Goal: Transaction & Acquisition: Purchase product/service

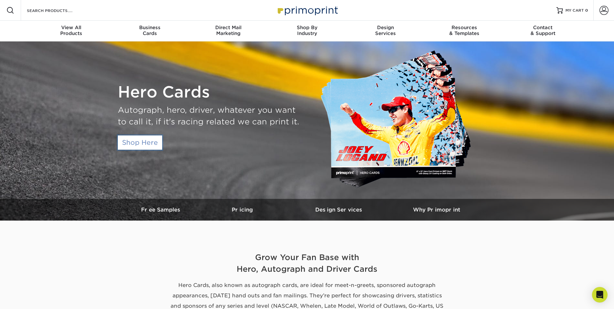
click at [148, 144] on link "Shop Here" at bounding box center [140, 142] width 44 height 14
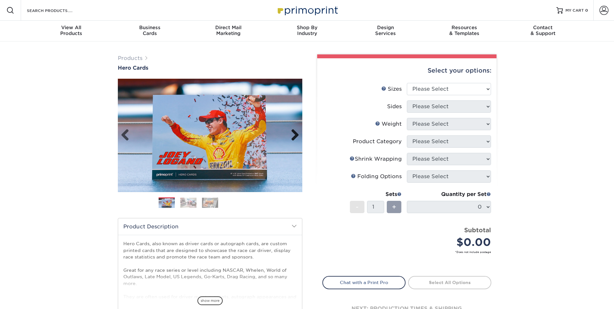
click at [294, 133] on link "Next" at bounding box center [292, 135] width 13 height 13
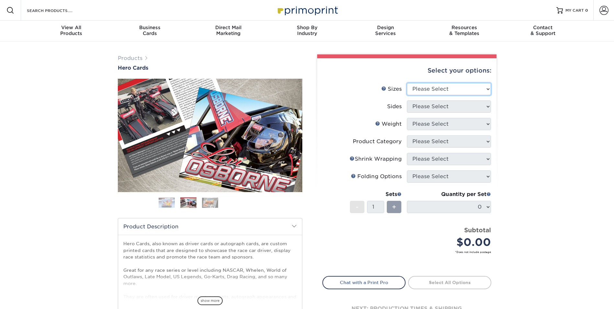
click at [436, 94] on select "Please Select 1.5" x 7" 4" x 6" 5" x 7" 6" x 8" 6" x 8.5" 6" x 9" 7" x 8.5" 7.5…" at bounding box center [449, 89] width 84 height 12
select select "1.50x7.00"
click at [407, 83] on select "Please Select 1.5" x 7" 4" x 6" 5" x 7" 6" x 8" 6" x 8.5" 6" x 9" 7" x 8.5" 7.5…" at bounding box center [449, 89] width 84 height 12
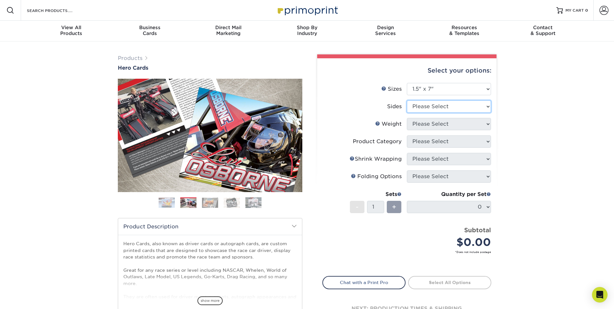
click at [431, 105] on select "Please Select Print Both Sides Print Front Only" at bounding box center [449, 106] width 84 height 12
select select "13abbda7-1d64-4f25-8bb2-c179b224825d"
click at [407, 100] on select "Please Select Print Both Sides Print Front Only" at bounding box center [449, 106] width 84 height 12
click at [442, 124] on select "Please Select 16PT 14PT" at bounding box center [449, 124] width 84 height 12
select select "16PT"
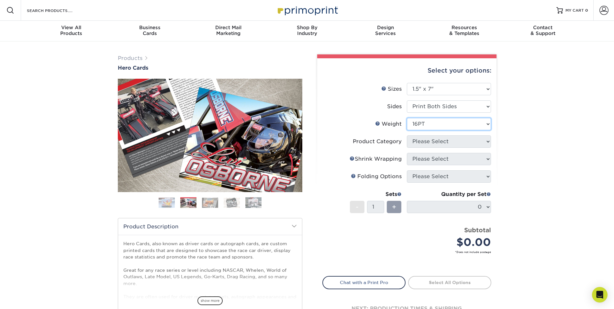
click at [407, 118] on select "Please Select 16PT 14PT" at bounding box center [449, 124] width 84 height 12
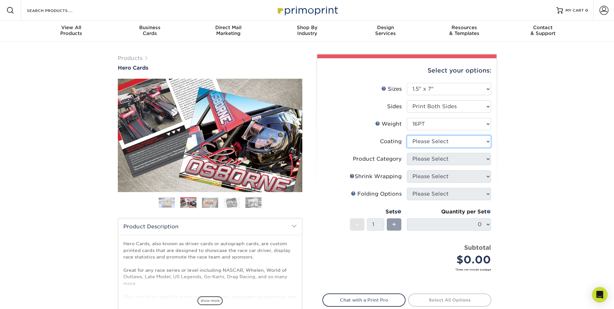
click at [442, 143] on select at bounding box center [449, 141] width 84 height 12
select select "121bb7b5-3b4d-429f-bd8d-bbf80e953313"
click at [407, 135] on select at bounding box center [449, 141] width 84 height 12
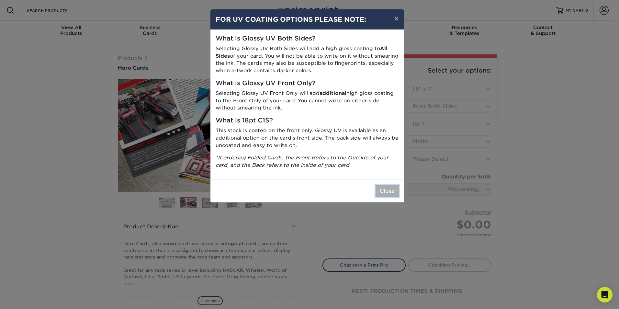
click at [384, 193] on button "Close" at bounding box center [386, 191] width 23 height 12
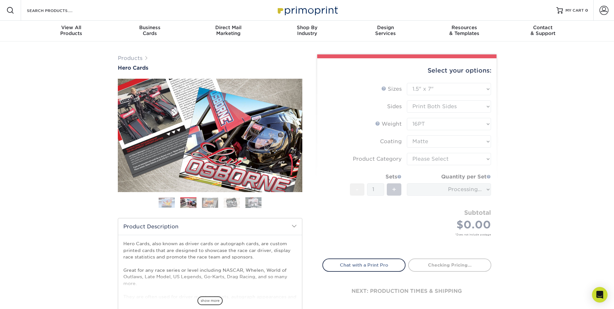
click at [421, 144] on form "Sizes Help Sizes Please Select 1.5" x 7" 4" x 6" 5" x 7" 6" x 8" 6" x 8.5" 6" x…" at bounding box center [406, 167] width 169 height 168
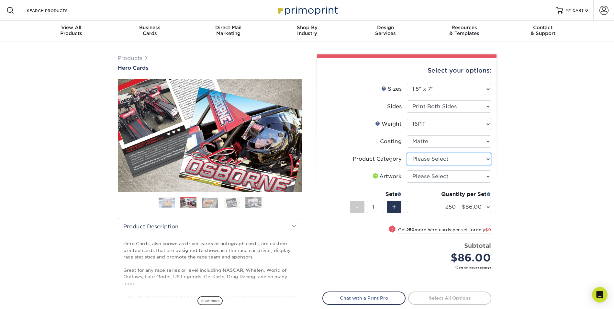
click at [427, 161] on select "Please Select Postcards" at bounding box center [449, 159] width 84 height 12
select select "9b7272e0-d6c8-4c3c-8e97-d3a1bcdab858"
click at [407, 153] on select "Please Select Postcards" at bounding box center [449, 159] width 84 height 12
click at [431, 174] on select "Please Select I will upload files I need a design - $150" at bounding box center [449, 176] width 84 height 12
select select "design"
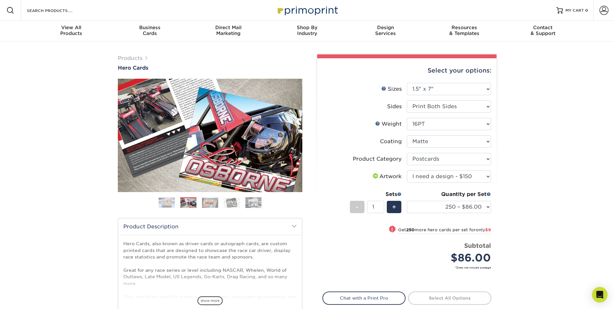
click at [407, 170] on select "Please Select I will upload files I need a design - $150" at bounding box center [449, 176] width 84 height 12
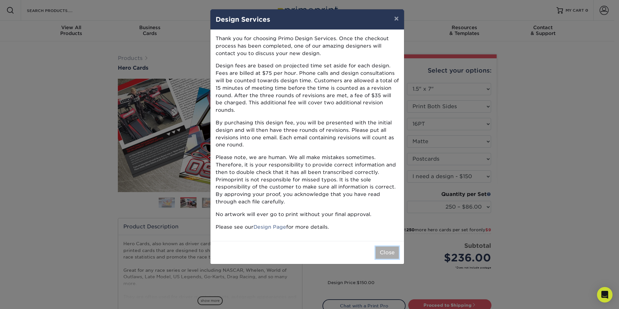
click at [392, 246] on button "Close" at bounding box center [386, 252] width 23 height 12
